Goal: Task Accomplishment & Management: Complete application form

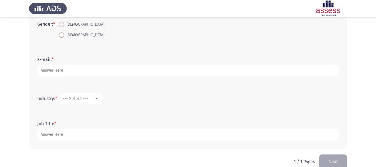
scroll to position [155, 0]
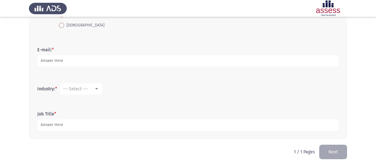
click at [24, 83] on app-assessment-container "Demographics Next First Name: * Family Name * Age: * Gender: * [DEMOGRAPHIC_DAT…" at bounding box center [188, 6] width 376 height 277
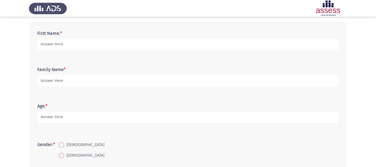
scroll to position [18, 0]
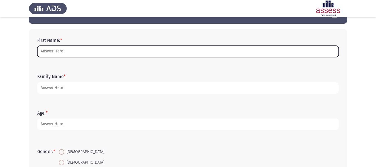
click at [166, 55] on input "First Name: *" at bounding box center [188, 51] width 302 height 11
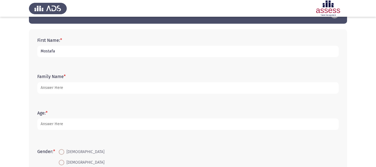
type input "Mostafa"
type input "Hosny"
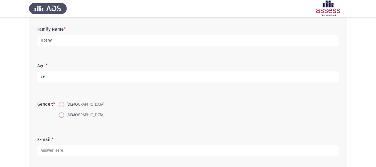
scroll to position [65, 0]
type input "29"
click at [64, 105] on span at bounding box center [62, 104] width 6 height 6
click at [64, 105] on input "[DEMOGRAPHIC_DATA]" at bounding box center [62, 104] width 6 height 6
radio input "true"
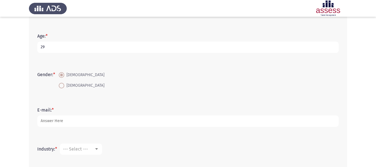
scroll to position [95, 0]
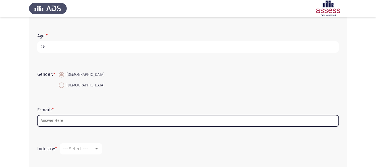
click at [71, 123] on input "E-mail: *" at bounding box center [188, 120] width 302 height 11
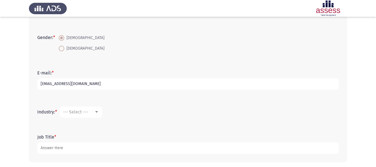
scroll to position [132, 0]
type input "[EMAIL_ADDRESS][DOMAIN_NAME]"
click at [83, 116] on mat-select "--- Select ---" at bounding box center [81, 111] width 42 height 11
click at [97, 114] on div "--- Select ---" at bounding box center [81, 111] width 36 height 5
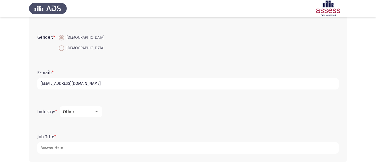
scroll to position [155, 0]
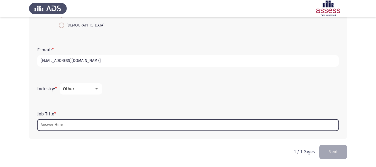
click at [73, 124] on input "Job Title *" at bounding box center [188, 124] width 302 height 11
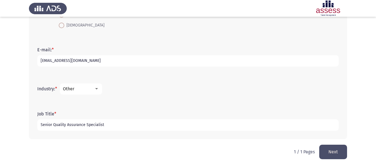
type input "Senior Quality Assurance Specialist"
click at [332, 151] on button "Next" at bounding box center [333, 152] width 28 height 14
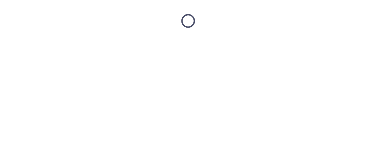
scroll to position [0, 0]
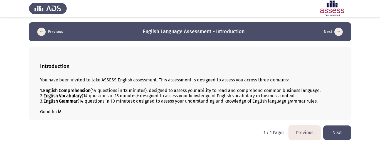
click at [334, 130] on button "Next" at bounding box center [338, 132] width 28 height 14
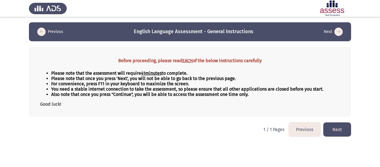
click at [297, 128] on button "Previous" at bounding box center [305, 129] width 32 height 14
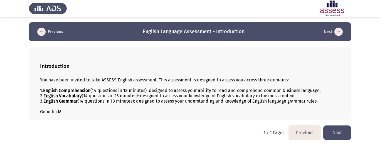
click at [336, 131] on button "Next" at bounding box center [338, 132] width 28 height 14
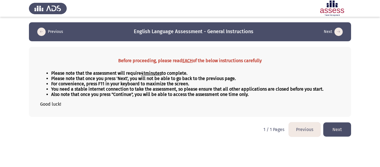
click at [336, 131] on button "Next" at bounding box center [338, 129] width 28 height 14
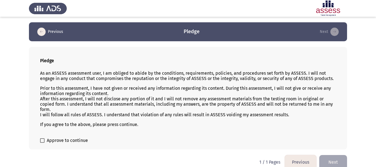
scroll to position [8, 0]
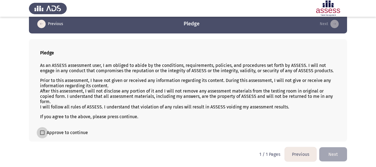
click at [44, 130] on span at bounding box center [42, 132] width 4 height 4
click at [42, 135] on input "Approve to continue" at bounding box center [42, 135] width 0 height 0
checkbox input "true"
click at [330, 156] on button "Next" at bounding box center [333, 154] width 28 height 14
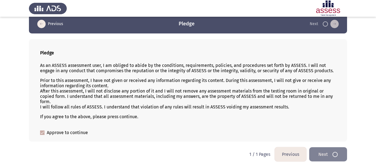
scroll to position [0, 0]
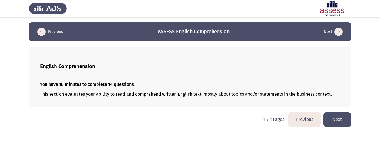
click at [337, 119] on button "Next" at bounding box center [338, 119] width 28 height 14
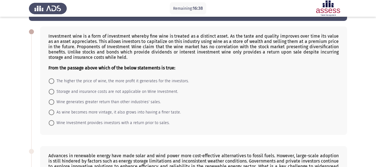
scroll to position [21, 0]
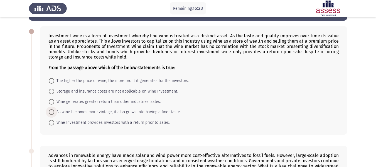
click at [53, 112] on span at bounding box center [52, 112] width 6 height 6
click at [53, 112] on input "As wine becomes more vintage, it also grows into having a finer taste." at bounding box center [52, 112] width 6 height 6
radio input "true"
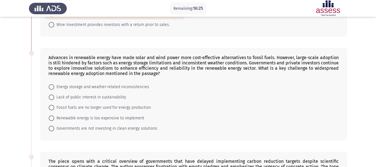
scroll to position [118, 0]
click at [109, 86] on span "Energy storage and weather-related inconsistencies" at bounding box center [101, 87] width 95 height 7
click at [54, 86] on input "Energy storage and weather-related inconsistencies" at bounding box center [52, 87] width 6 height 6
radio input "true"
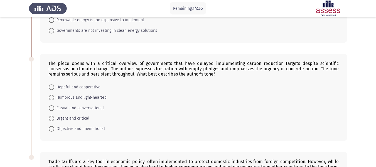
scroll to position [216, 0]
drag, startPoint x: 71, startPoint y: 61, endPoint x: 102, endPoint y: 64, distance: 31.6
click at [102, 64] on div "The piece opens with a critical overview of governments that have delayed imple…" at bounding box center [193, 68] width 290 height 16
drag, startPoint x: 102, startPoint y: 64, endPoint x: 123, endPoint y: 69, distance: 20.9
click at [123, 69] on div "The piece opens with a critical overview of governments that have delayed imple…" at bounding box center [193, 68] width 290 height 16
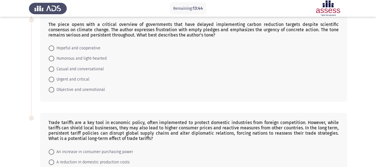
scroll to position [255, 0]
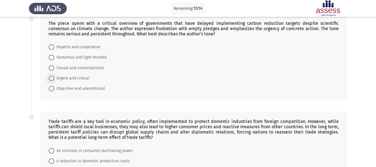
click at [81, 77] on span "Urgent and critical" at bounding box center [71, 78] width 35 height 7
click at [54, 77] on input "Urgent and critical" at bounding box center [52, 78] width 6 height 6
radio input "true"
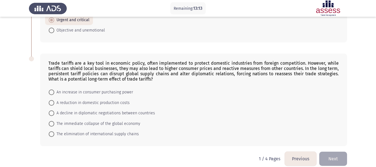
scroll to position [320, 0]
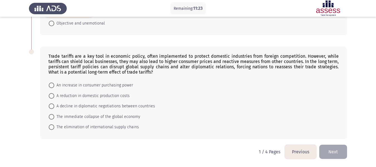
drag, startPoint x: 47, startPoint y: 53, endPoint x: 69, endPoint y: 54, distance: 21.2
click at [69, 54] on div "Trade tariffs are a key tool in economic policy, often implemented to protect d…" at bounding box center [193, 93] width 307 height 92
click at [69, 54] on div "Trade tariffs are a key tool in economic policy, often implemented to protect d…" at bounding box center [193, 63] width 290 height 21
click at [67, 105] on span "A decline in diplomatic negotiations between countries" at bounding box center [104, 106] width 101 height 7
click at [54, 105] on input "A decline in diplomatic negotiations between countries" at bounding box center [52, 106] width 6 height 6
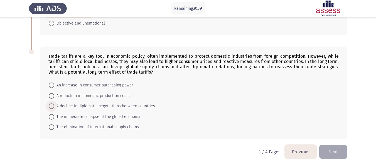
radio input "true"
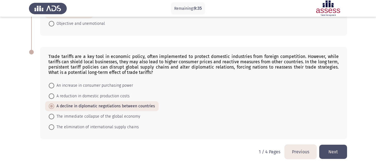
click at [330, 151] on button "Next" at bounding box center [333, 152] width 28 height 14
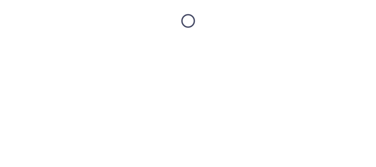
scroll to position [0, 0]
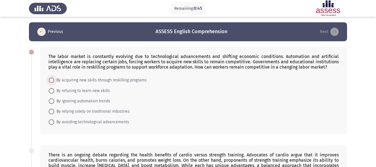
click at [108, 79] on span "By acquiring new skills through reskilling programs" at bounding box center [100, 80] width 92 height 7
click at [54, 79] on input "By acquiring new skills through reskilling programs" at bounding box center [52, 80] width 6 height 6
radio input "true"
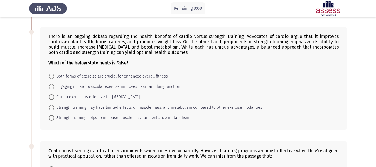
scroll to position [118, 0]
click at [68, 106] on span "Strength training may have limited effects on muscle mass and metabolism compar…" at bounding box center [158, 107] width 208 height 7
click at [54, 106] on input "Strength training may have limited effects on muscle mass and metabolism compar…" at bounding box center [52, 107] width 6 height 6
radio input "true"
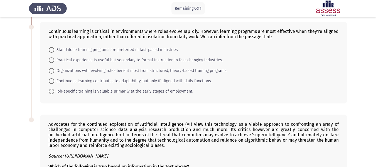
scroll to position [226, 0]
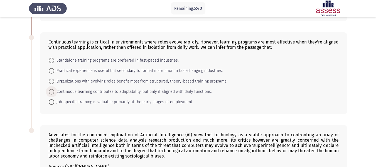
click at [129, 93] on span "Continuous learning contributes to adaptability, but only if aligned with daily…" at bounding box center [133, 91] width 158 height 7
click at [54, 93] on input "Continuous learning contributes to adaptability, but only if aligned with daily…" at bounding box center [52, 92] width 6 height 6
radio input "true"
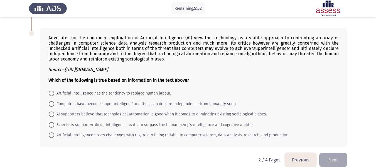
scroll to position [323, 0]
click at [140, 116] on span "AI supporters believe that technological automation is good when it comes to el…" at bounding box center [160, 114] width 213 height 7
click at [54, 116] on input "AI supporters believe that technological automation is good when it comes to el…" at bounding box center [52, 114] width 6 height 6
radio input "true"
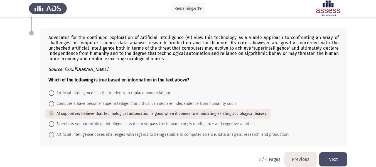
click at [337, 157] on button "Next" at bounding box center [333, 159] width 28 height 14
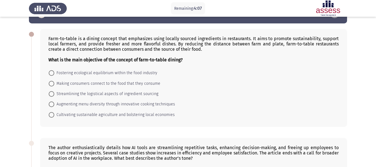
scroll to position [18, 0]
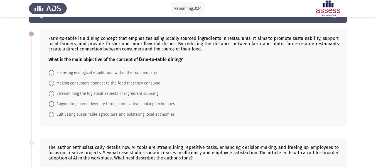
click at [136, 115] on span "Cultivating sustainable agriculture and bolstering local economies" at bounding box center [114, 114] width 121 height 7
click at [54, 115] on input "Cultivating sustainable agriculture and bolstering local economies" at bounding box center [52, 115] width 6 height 6
radio input "true"
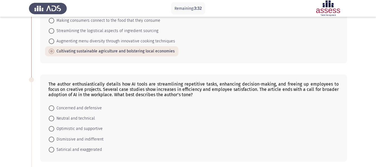
scroll to position [81, 0]
click at [101, 127] on span "Optimistic and supportive" at bounding box center [78, 128] width 48 height 7
click at [54, 127] on input "Optimistic and supportive" at bounding box center [52, 129] width 6 height 6
radio input "true"
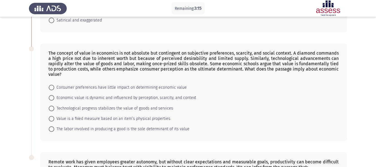
scroll to position [212, 0]
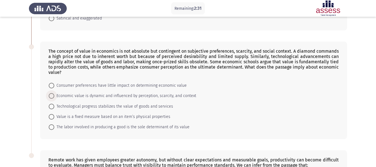
click at [133, 96] on span "Economic value is dynamic and influenced by perception, scarcity, and context" at bounding box center [125, 95] width 142 height 7
click at [54, 96] on input "Economic value is dynamic and influenced by perception, scarcity, and context" at bounding box center [52, 96] width 6 height 6
radio input "true"
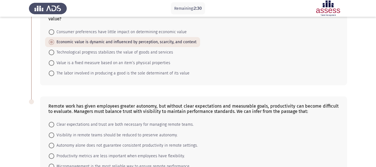
scroll to position [304, 0]
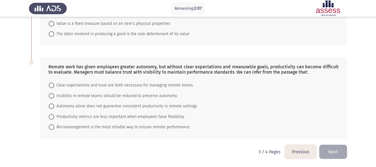
click at [161, 79] on div "Remote work has given employees greater autonomy, but without clear expectation…" at bounding box center [193, 98] width 307 height 82
click at [162, 83] on span "Clear expectations and trust are both necessary for managing remote teams." at bounding box center [124, 85] width 140 height 7
click at [54, 83] on input "Clear expectations and trust are both necessary for managing remote teams." at bounding box center [52, 85] width 6 height 6
radio input "true"
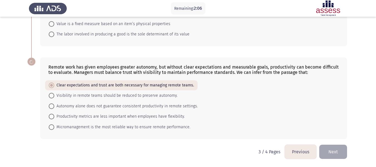
scroll to position [304, 0]
click at [336, 151] on button "Next" at bounding box center [333, 152] width 28 height 14
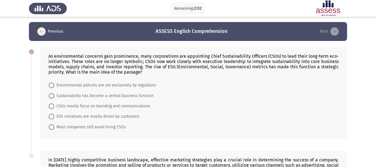
scroll to position [0, 0]
click at [112, 98] on span "Sustainability has become a central business function" at bounding box center [103, 95] width 99 height 7
click at [54, 98] on input "Sustainability has become a central business function" at bounding box center [52, 96] width 6 height 6
radio input "true"
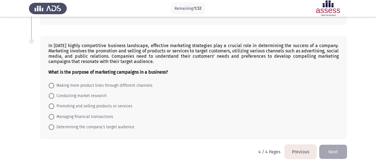
scroll to position [108, 0]
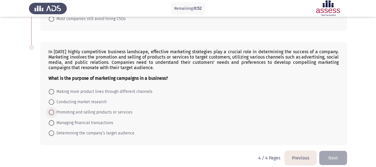
click at [117, 111] on span "Promoting and selling products or services" at bounding box center [93, 112] width 78 height 7
click at [54, 111] on input "Promoting and selling products or services" at bounding box center [52, 112] width 6 height 6
radio input "true"
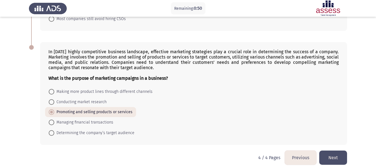
click at [338, 157] on button "Next" at bounding box center [333, 157] width 28 height 14
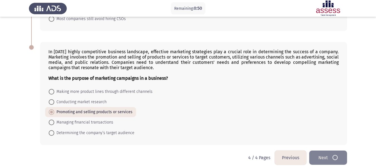
scroll to position [0, 0]
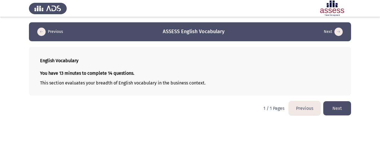
click at [333, 104] on button "Next" at bounding box center [338, 108] width 28 height 14
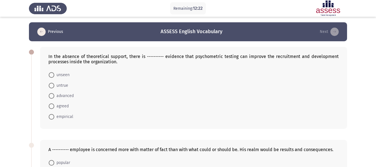
click at [52, 72] on span at bounding box center [52, 75] width 6 height 6
click at [52, 72] on input "unseen" at bounding box center [52, 75] width 6 height 6
radio input "true"
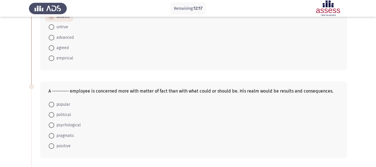
scroll to position [58, 0]
click at [65, 135] on span "pragmatic" at bounding box center [64, 135] width 20 height 7
click at [54, 135] on input "pragmatic" at bounding box center [52, 136] width 6 height 6
radio input "true"
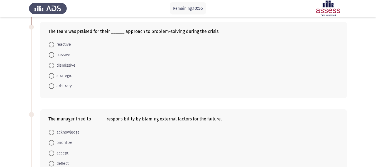
scroll to position [201, 0]
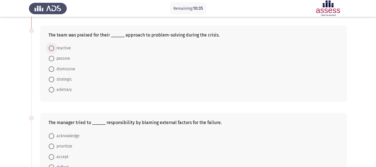
click at [54, 48] on span at bounding box center [52, 48] width 6 height 6
click at [54, 48] on input "reactive" at bounding box center [52, 48] width 6 height 6
radio input "true"
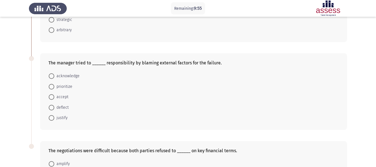
scroll to position [275, 0]
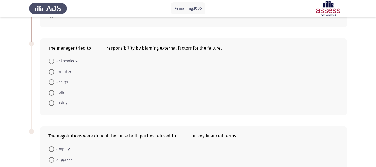
click at [60, 88] on mat-radio-button "deflect" at bounding box center [58, 92] width 27 height 10
click at [60, 90] on span "deflect" at bounding box center [61, 92] width 14 height 7
click at [54, 90] on input "deflect" at bounding box center [52, 93] width 6 height 6
radio input "true"
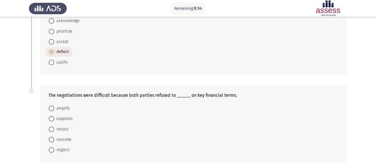
scroll to position [339, 0]
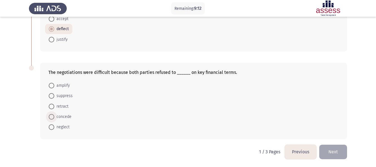
click at [55, 116] on span "concede" at bounding box center [62, 116] width 17 height 7
click at [54, 116] on input "concede" at bounding box center [52, 117] width 6 height 6
radio input "true"
click at [345, 149] on button "Next" at bounding box center [333, 152] width 28 height 14
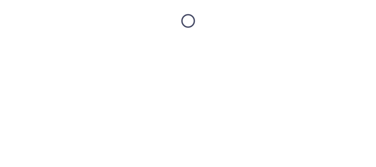
scroll to position [0, 0]
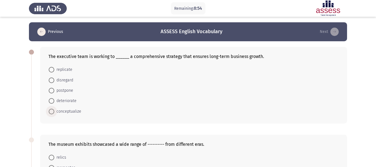
click at [77, 109] on span "conceptualize" at bounding box center [67, 111] width 27 height 7
click at [54, 109] on input "conceptualize" at bounding box center [52, 112] width 6 height 6
radio input "true"
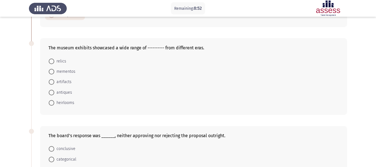
scroll to position [98, 0]
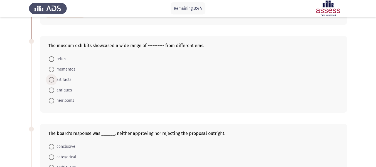
click at [65, 80] on span "artifacts" at bounding box center [62, 79] width 17 height 7
click at [54, 80] on input "artifacts" at bounding box center [52, 80] width 6 height 6
radio input "true"
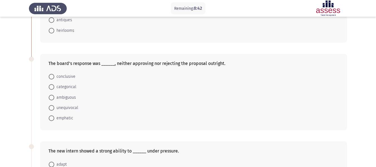
scroll to position [172, 0]
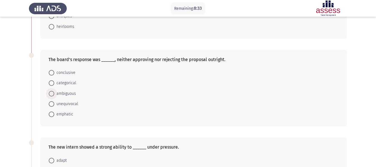
click at [62, 95] on span "ambiguous" at bounding box center [65, 93] width 22 height 7
click at [54, 95] on input "ambiguous" at bounding box center [52, 94] width 6 height 6
radio input "true"
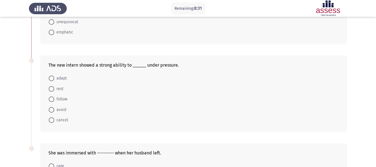
scroll to position [253, 0]
click at [55, 79] on span "adapt" at bounding box center [60, 78] width 13 height 7
click at [54, 79] on input "adapt" at bounding box center [52, 78] width 6 height 6
radio input "true"
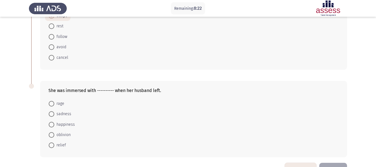
scroll to position [333, 0]
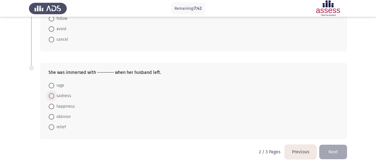
click at [58, 93] on span "sadness" at bounding box center [62, 95] width 17 height 7
click at [54, 93] on input "sadness" at bounding box center [52, 96] width 6 height 6
radio input "true"
click at [335, 145] on button "Next" at bounding box center [333, 152] width 28 height 14
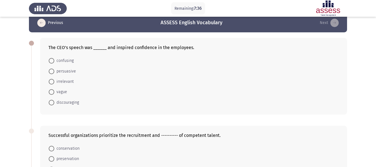
scroll to position [9, 0]
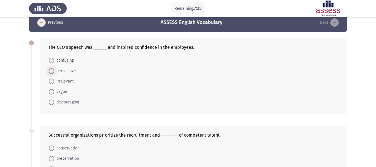
click at [74, 70] on span "persuasive" at bounding box center [65, 71] width 22 height 7
click at [54, 70] on input "persuasive" at bounding box center [52, 71] width 6 height 6
radio input "true"
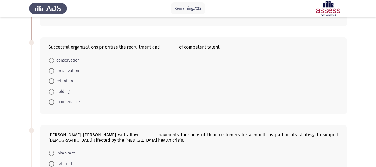
scroll to position [97, 0]
click at [60, 81] on span "retention" at bounding box center [63, 80] width 19 height 7
click at [54, 81] on input "retention" at bounding box center [52, 81] width 6 height 6
radio input "true"
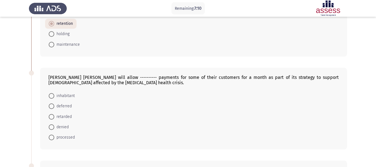
scroll to position [154, 0]
click at [62, 108] on span "deferred" at bounding box center [63, 105] width 18 height 7
click at [54, 108] on input "deferred" at bounding box center [52, 106] width 6 height 6
radio input "true"
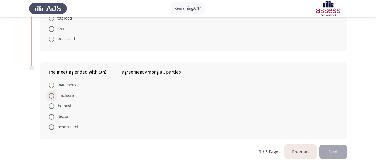
click at [72, 96] on span "conclusive" at bounding box center [64, 95] width 21 height 7
click at [54, 96] on input "conclusive" at bounding box center [52, 96] width 6 height 6
radio input "true"
click at [336, 153] on button "Next" at bounding box center [333, 152] width 28 height 14
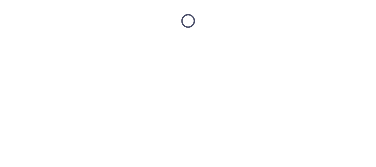
scroll to position [0, 0]
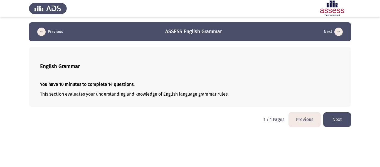
click at [337, 121] on button "Next" at bounding box center [338, 119] width 28 height 14
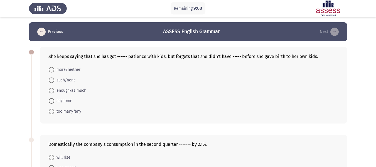
click at [63, 110] on span "too many/any" at bounding box center [67, 111] width 27 height 7
click at [54, 110] on input "too many/any" at bounding box center [52, 112] width 6 height 6
radio input "true"
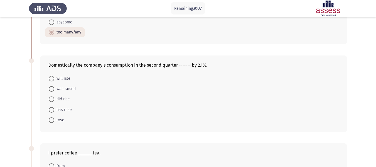
scroll to position [79, 0]
click at [54, 77] on span at bounding box center [52, 78] width 6 height 6
click at [54, 77] on input "will rise" at bounding box center [52, 78] width 6 height 6
radio input "true"
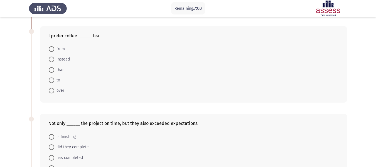
scroll to position [195, 0]
click at [57, 89] on span "over" at bounding box center [59, 90] width 10 height 7
click at [54, 89] on input "over" at bounding box center [52, 91] width 6 height 6
radio input "true"
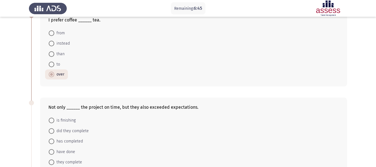
scroll to position [209, 0]
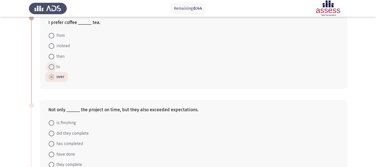
click at [53, 67] on span at bounding box center [52, 67] width 6 height 6
click at [53, 67] on input "to" at bounding box center [52, 67] width 6 height 6
radio input "true"
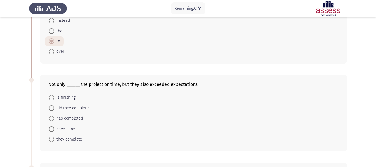
scroll to position [234, 0]
click at [57, 111] on span "did they complete" at bounding box center [71, 108] width 35 height 7
click at [54, 111] on input "did they complete" at bounding box center [52, 109] width 6 height 6
radio input "true"
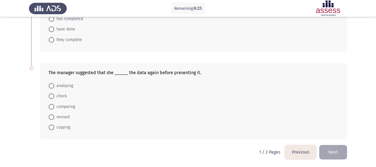
scroll to position [333, 0]
click at [65, 94] on span "check" at bounding box center [60, 95] width 13 height 7
click at [54, 94] on input "check" at bounding box center [52, 96] width 6 height 6
radio input "true"
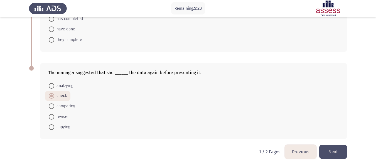
click at [333, 149] on button "Next" at bounding box center [333, 152] width 28 height 14
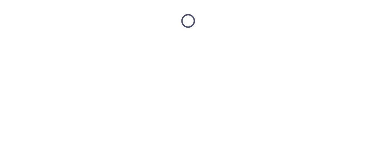
scroll to position [0, 0]
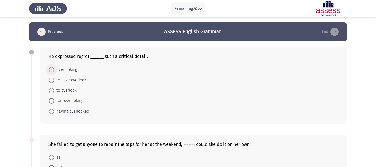
click at [67, 68] on span "overlooking" at bounding box center [65, 69] width 23 height 7
click at [54, 68] on input "overlooking" at bounding box center [52, 70] width 6 height 6
radio input "true"
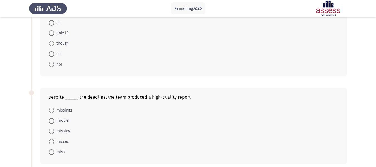
scroll to position [140, 0]
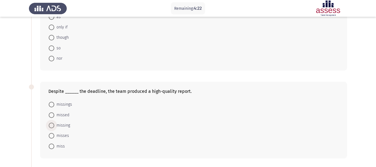
click at [65, 127] on span "missing" at bounding box center [62, 125] width 16 height 7
click at [54, 127] on input "missing" at bounding box center [52, 126] width 6 height 6
radio input "true"
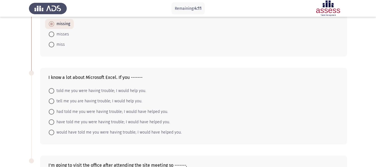
scroll to position [244, 0]
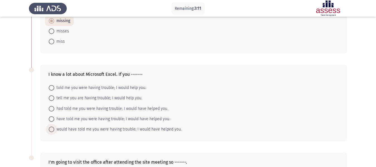
click at [119, 127] on span "would have told me you were having trouble; I would have helped you." at bounding box center [118, 129] width 128 height 7
click at [54, 127] on input "would have told me you were having trouble; I would have helped you." at bounding box center [52, 129] width 6 height 6
radio input "true"
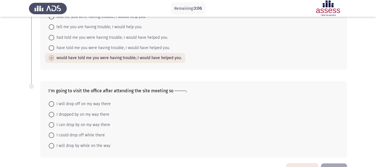
scroll to position [315, 0]
click at [100, 103] on span "I will drop off on my way there" at bounding box center [82, 104] width 57 height 7
click at [54, 103] on input "I will drop off on my way there" at bounding box center [52, 104] width 6 height 6
radio input "true"
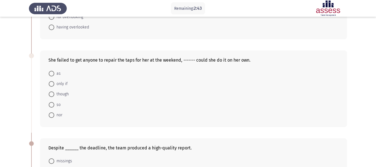
scroll to position [83, 0]
click at [57, 114] on span "nor" at bounding box center [58, 115] width 8 height 7
click at [54, 114] on input "nor" at bounding box center [52, 116] width 6 height 6
radio input "true"
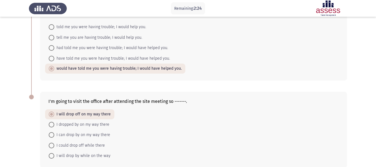
scroll to position [333, 0]
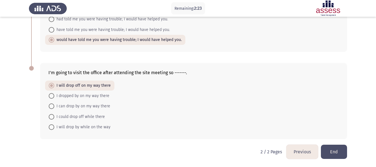
click at [337, 150] on button "End" at bounding box center [334, 152] width 26 height 14
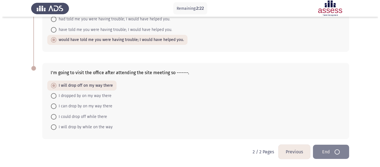
scroll to position [0, 0]
